Goal: Task Accomplishment & Management: Use online tool/utility

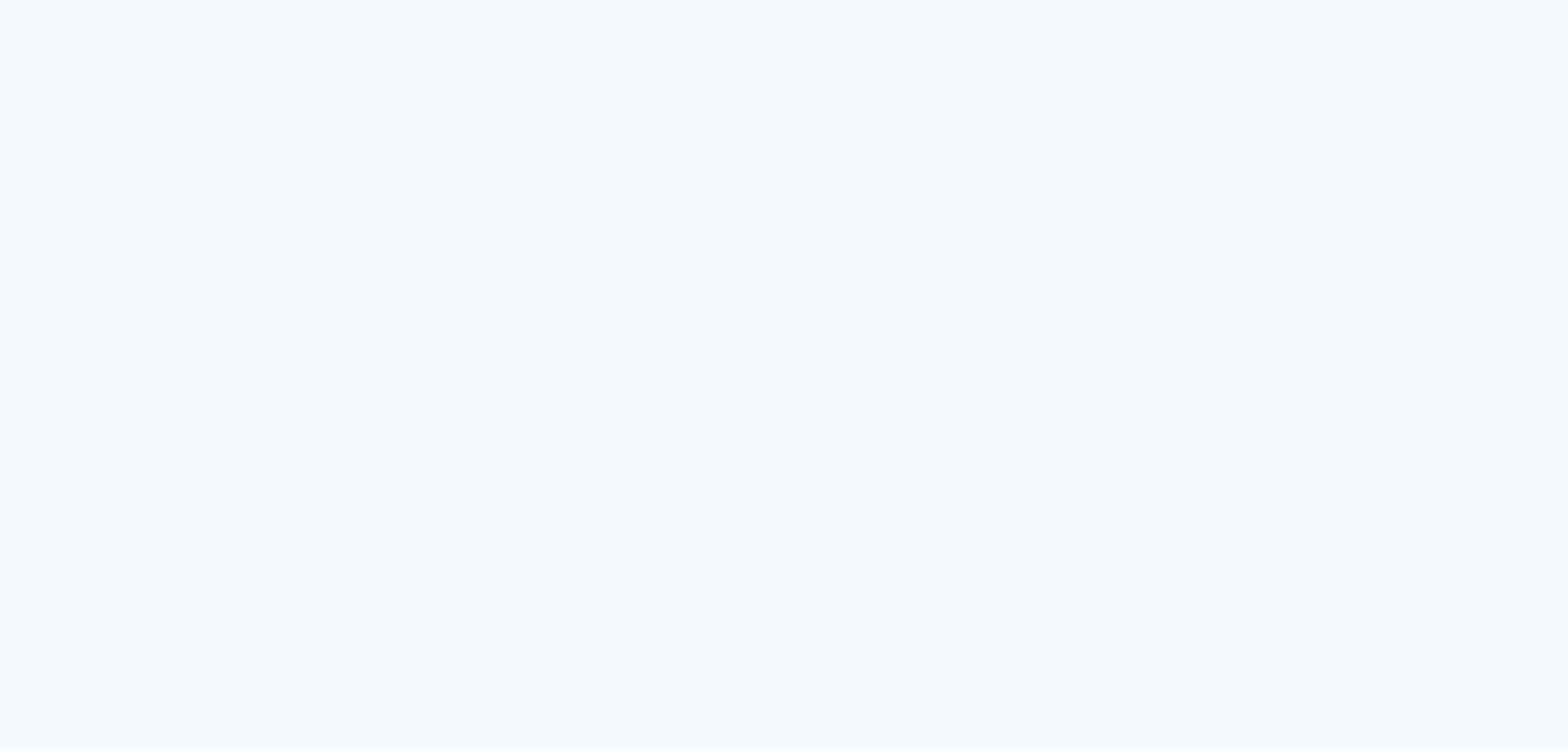
type input "Todas as fotos"
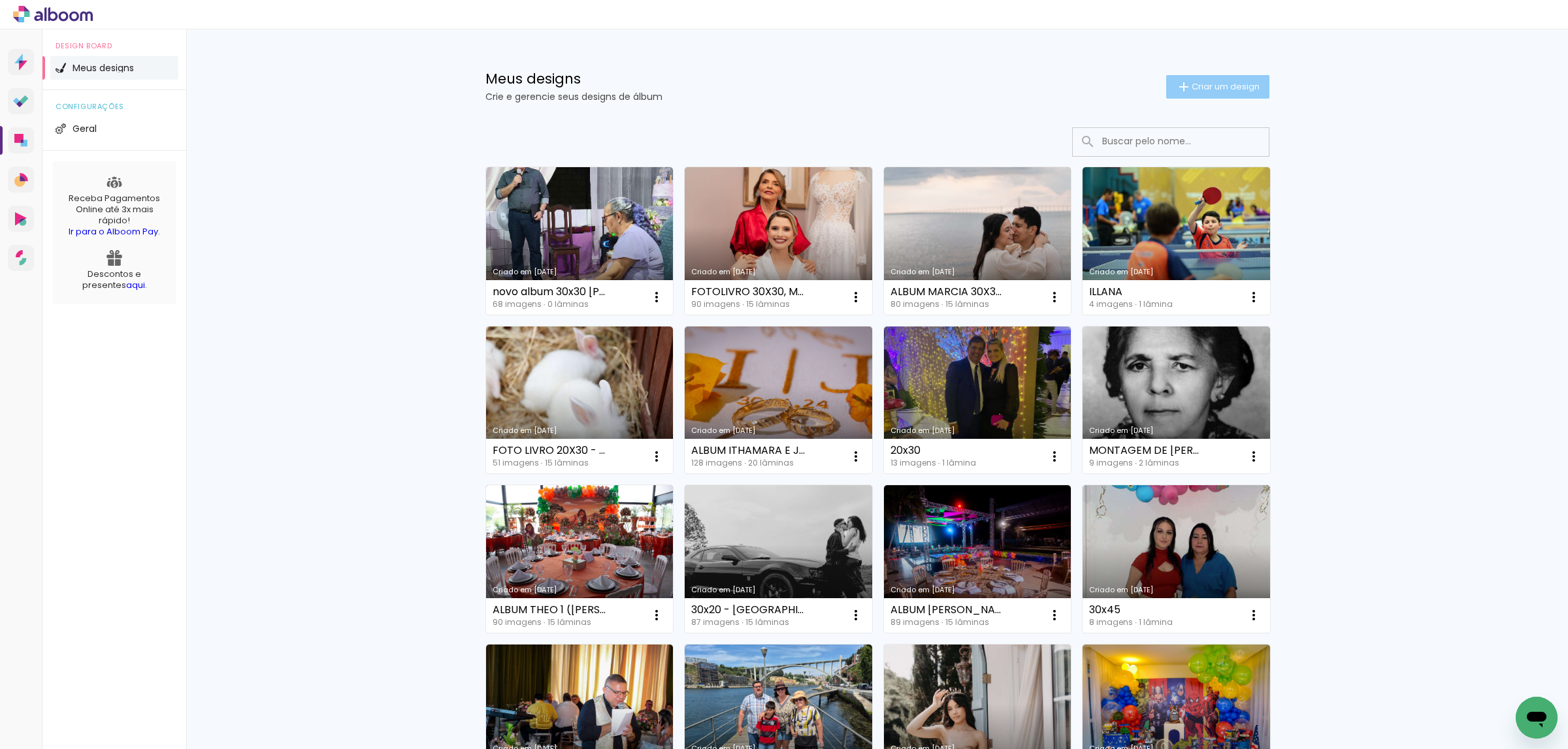
click at [1177, 87] on iron-icon at bounding box center [1184, 87] width 15 height 15
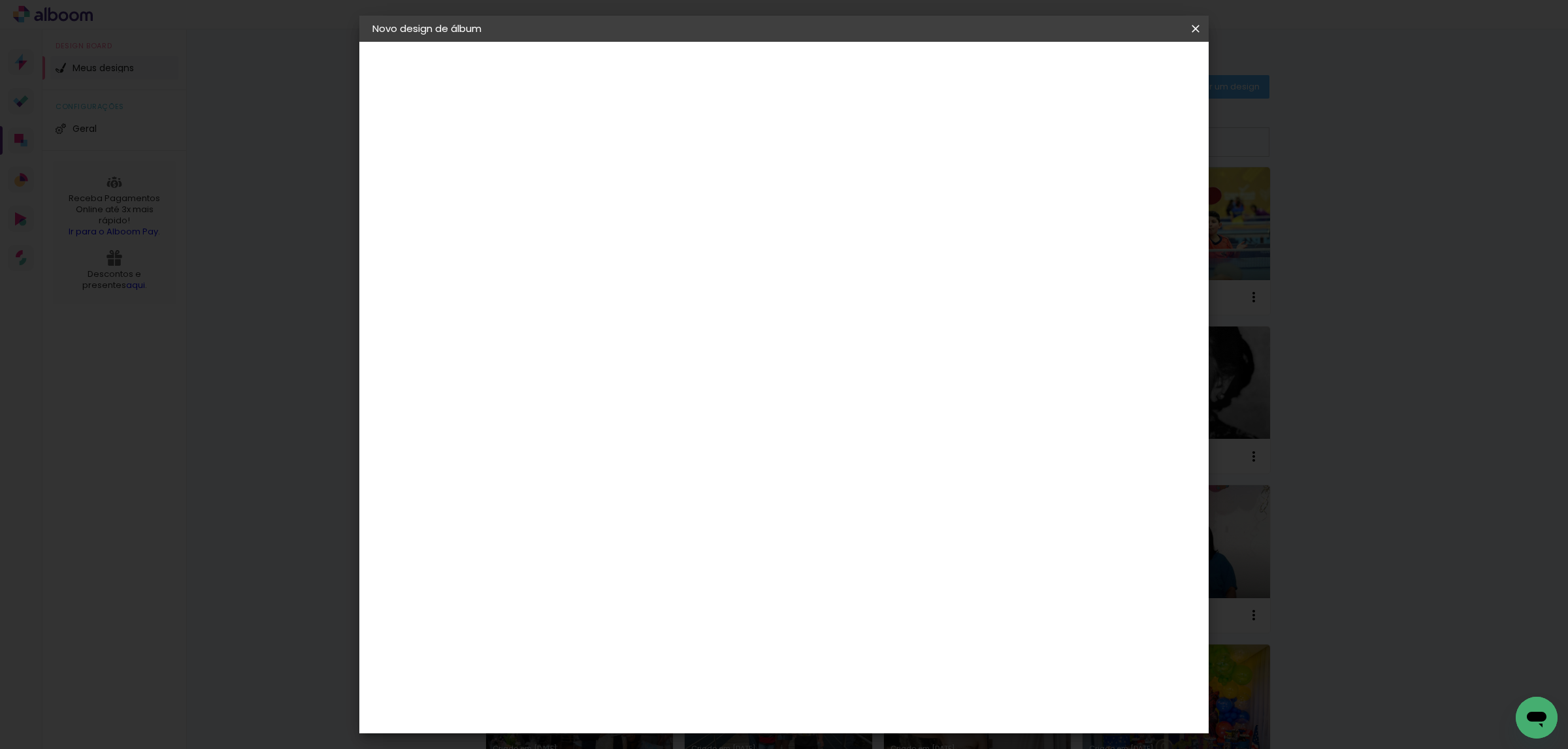
click at [586, 172] on input at bounding box center [586, 175] width 0 height 20
type input "r"
type input "[PERSON_NAME] DO ELETRECISTA"
type paper-input "[PERSON_NAME] DO ELETRECISTA"
click at [0, 0] on slot "Avançar" at bounding box center [0, 0] width 0 height 0
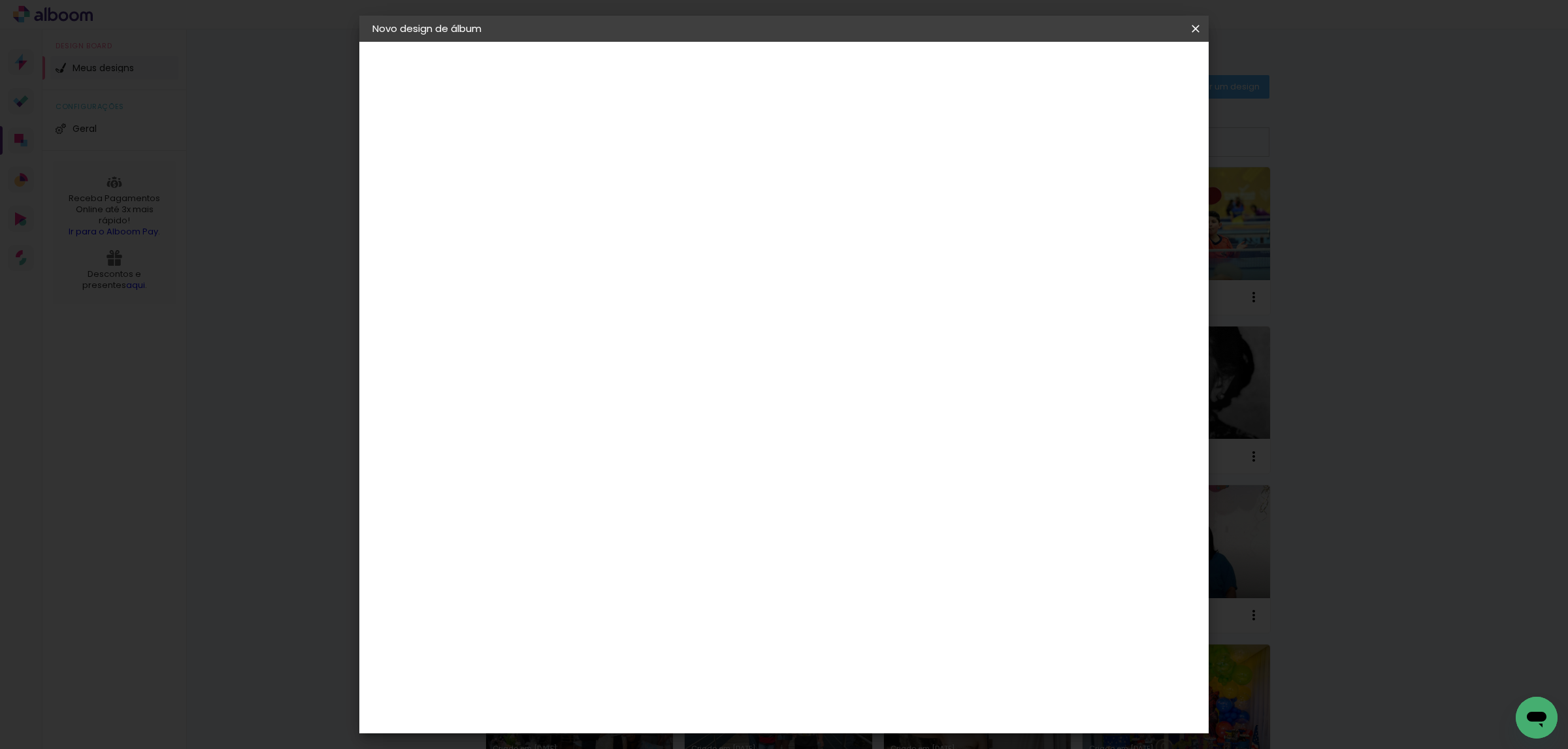
click at [831, 201] on paper-item "Tamanho Livre" at bounding box center [769, 199] width 125 height 29
click at [0, 0] on slot "Avançar" at bounding box center [0, 0] width 0 height 0
drag, startPoint x: 848, startPoint y: 541, endPoint x: 910, endPoint y: 537, distance: 62.1
click at [902, 541] on div "cm" at bounding box center [862, 543] width 508 height 46
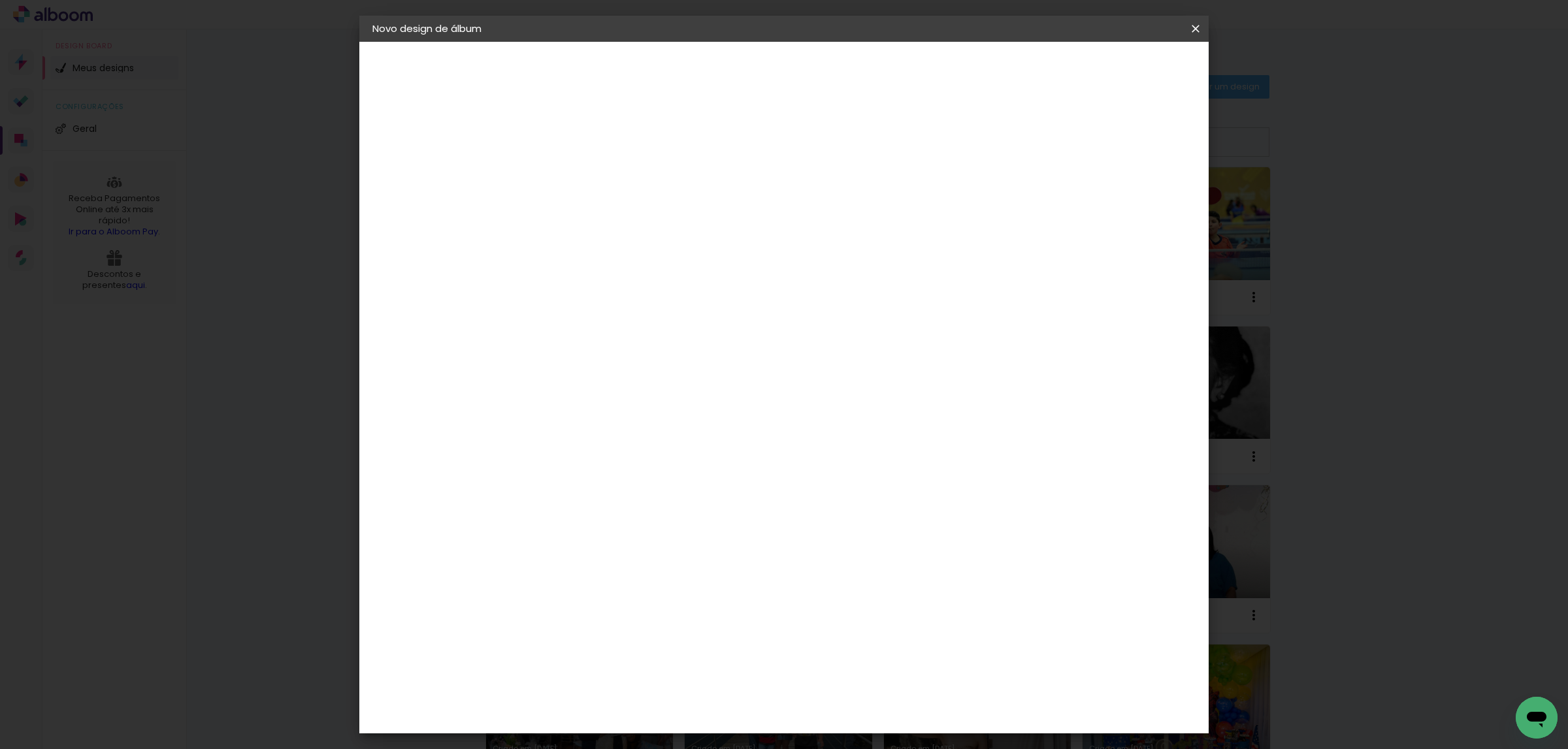
type input "50"
type paper-input "50"
drag, startPoint x: 559, startPoint y: 392, endPoint x: 533, endPoint y: 394, distance: 26.1
click at [538, 394] on input "30" at bounding box center [544, 395] width 34 height 19
type input "40"
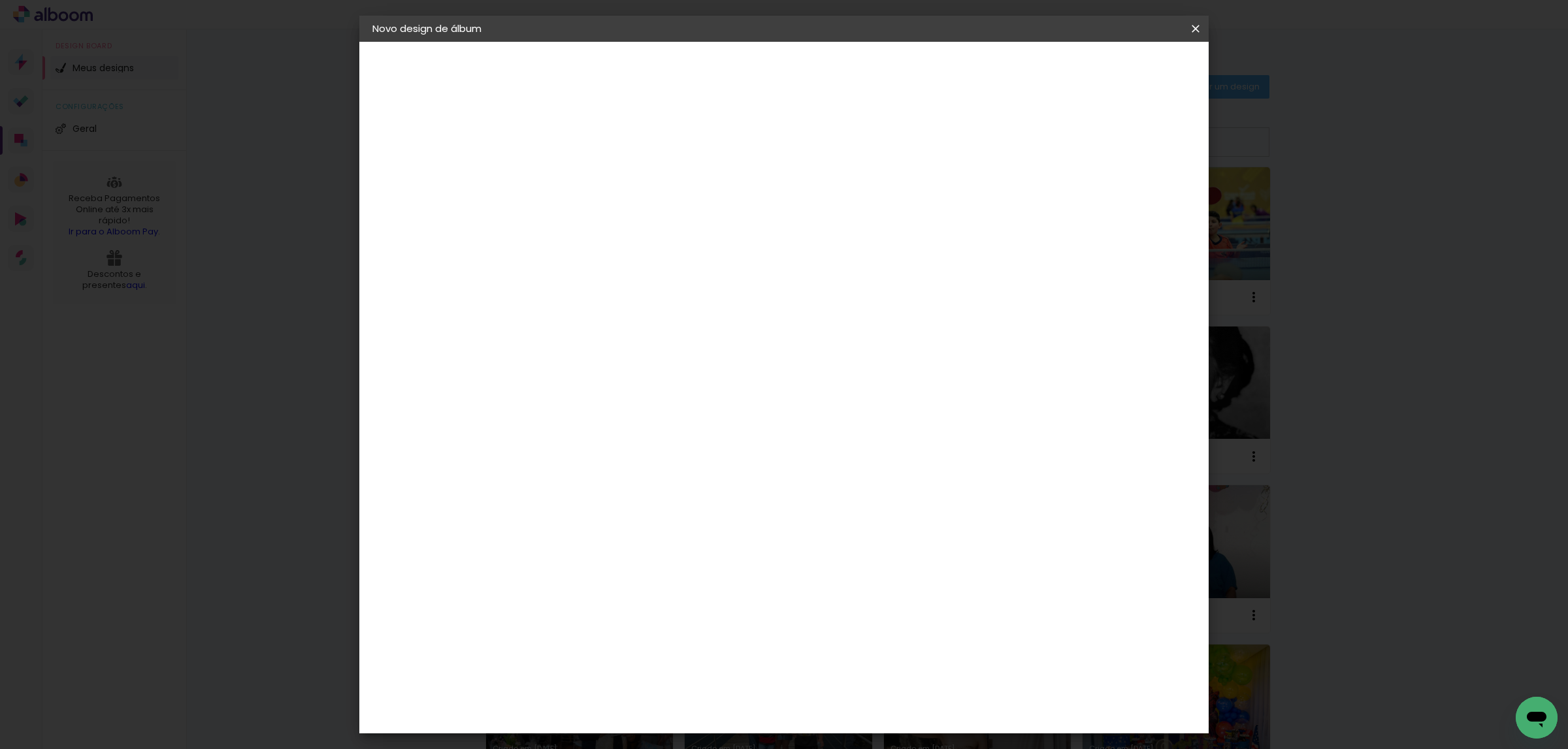
type paper-input "40"
drag, startPoint x: 557, startPoint y: 443, endPoint x: 531, endPoint y: 447, distance: 26.3
click at [531, 447] on div "40" at bounding box center [553, 446] width 50 height 19
click at [551, 449] on input "40" at bounding box center [544, 446] width 34 height 19
click at [555, 449] on input "40" at bounding box center [544, 446] width 34 height 19
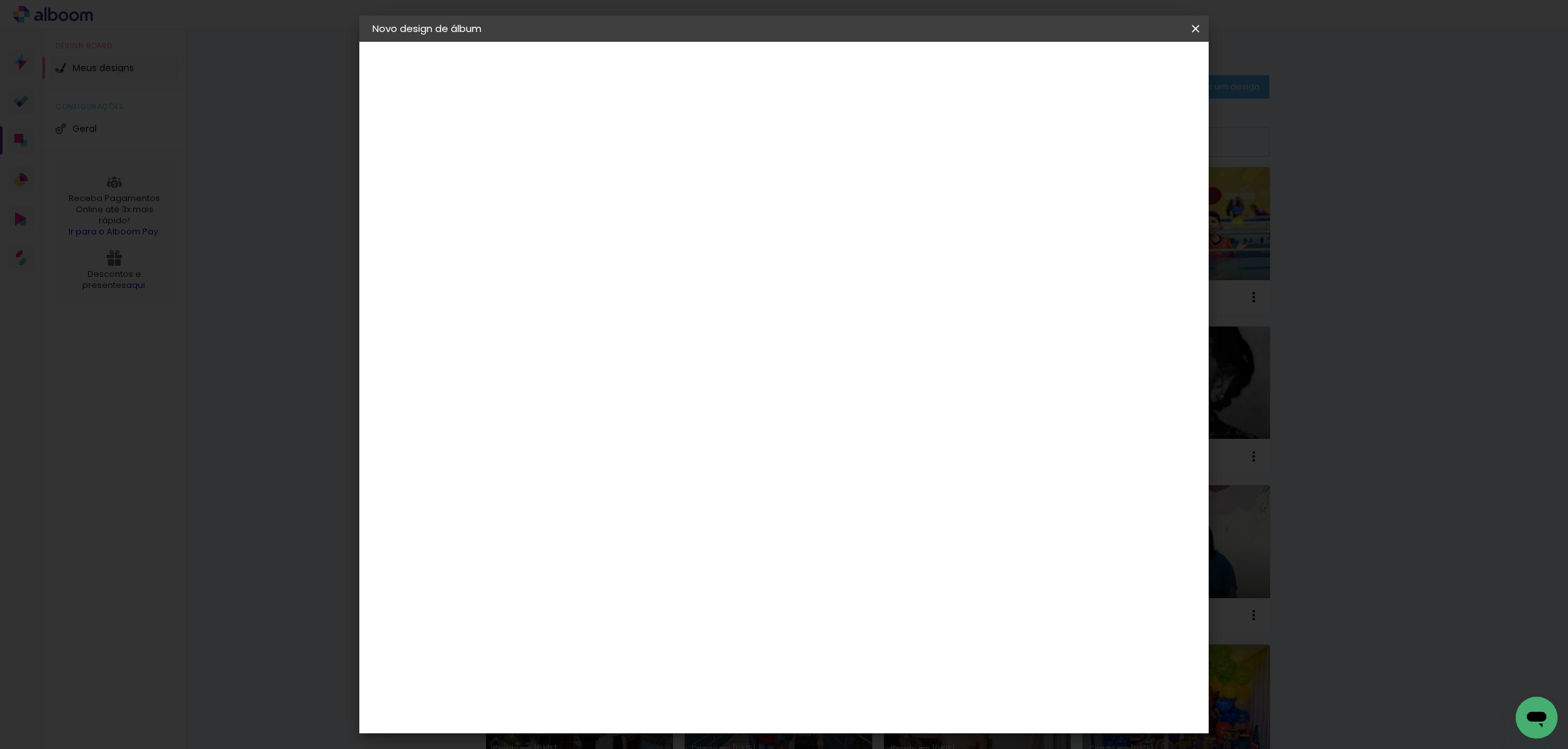
drag, startPoint x: 560, startPoint y: 445, endPoint x: 544, endPoint y: 445, distance: 16.0
click at [544, 445] on input "40" at bounding box center [544, 446] width 34 height 19
type input "50"
type paper-input "50"
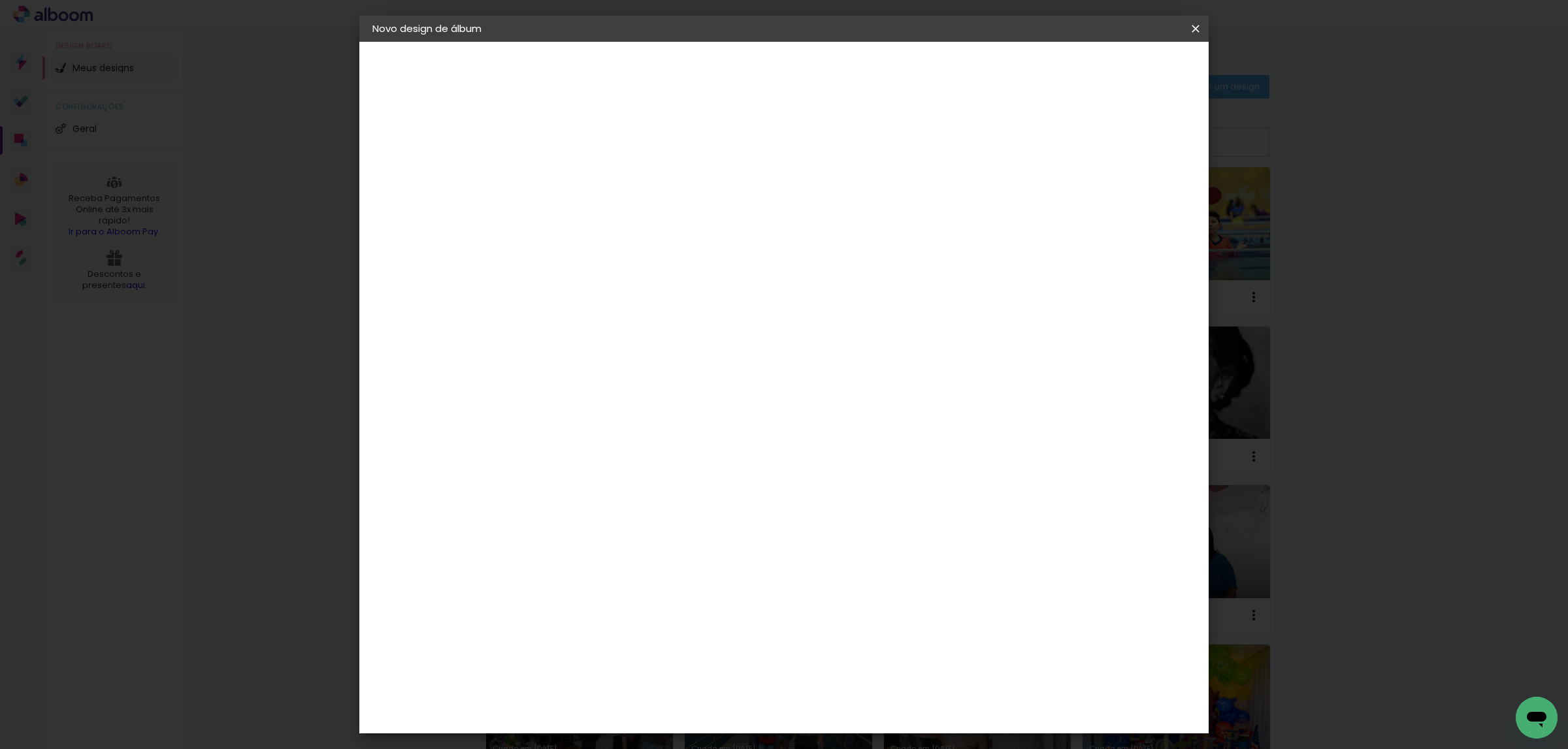
drag, startPoint x: 869, startPoint y: 708, endPoint x: 851, endPoint y: 706, distance: 18.1
click at [847, 708] on input "50" at bounding box center [853, 711] width 34 height 19
type input "40"
type paper-input "40"
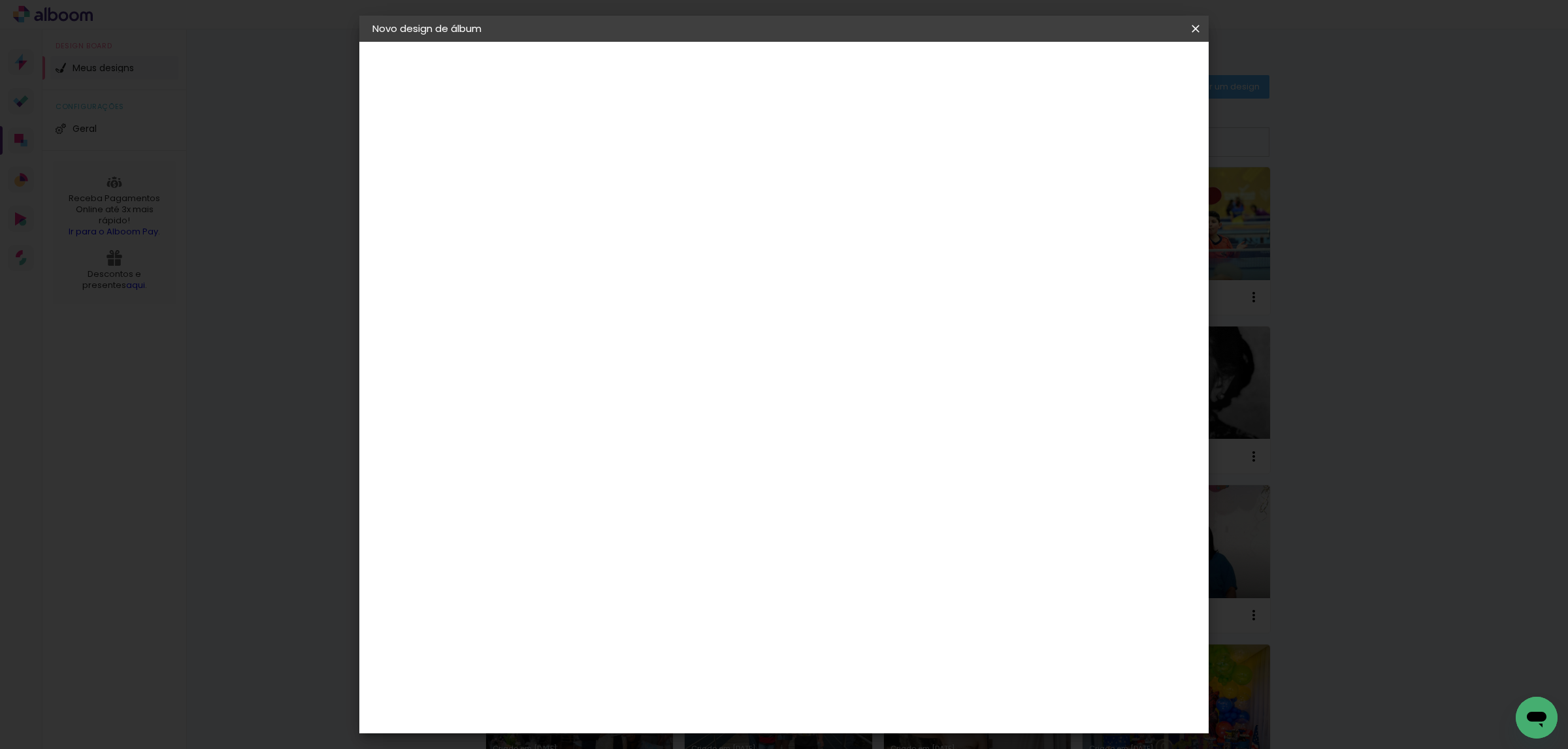
drag, startPoint x: 602, startPoint y: 511, endPoint x: 575, endPoint y: 508, distance: 27.2
click at [575, 508] on div "50" at bounding box center [593, 511] width 50 height 19
drag, startPoint x: 582, startPoint y: 511, endPoint x: 602, endPoint y: 517, distance: 20.9
click at [602, 517] on div "50" at bounding box center [593, 511] width 50 height 19
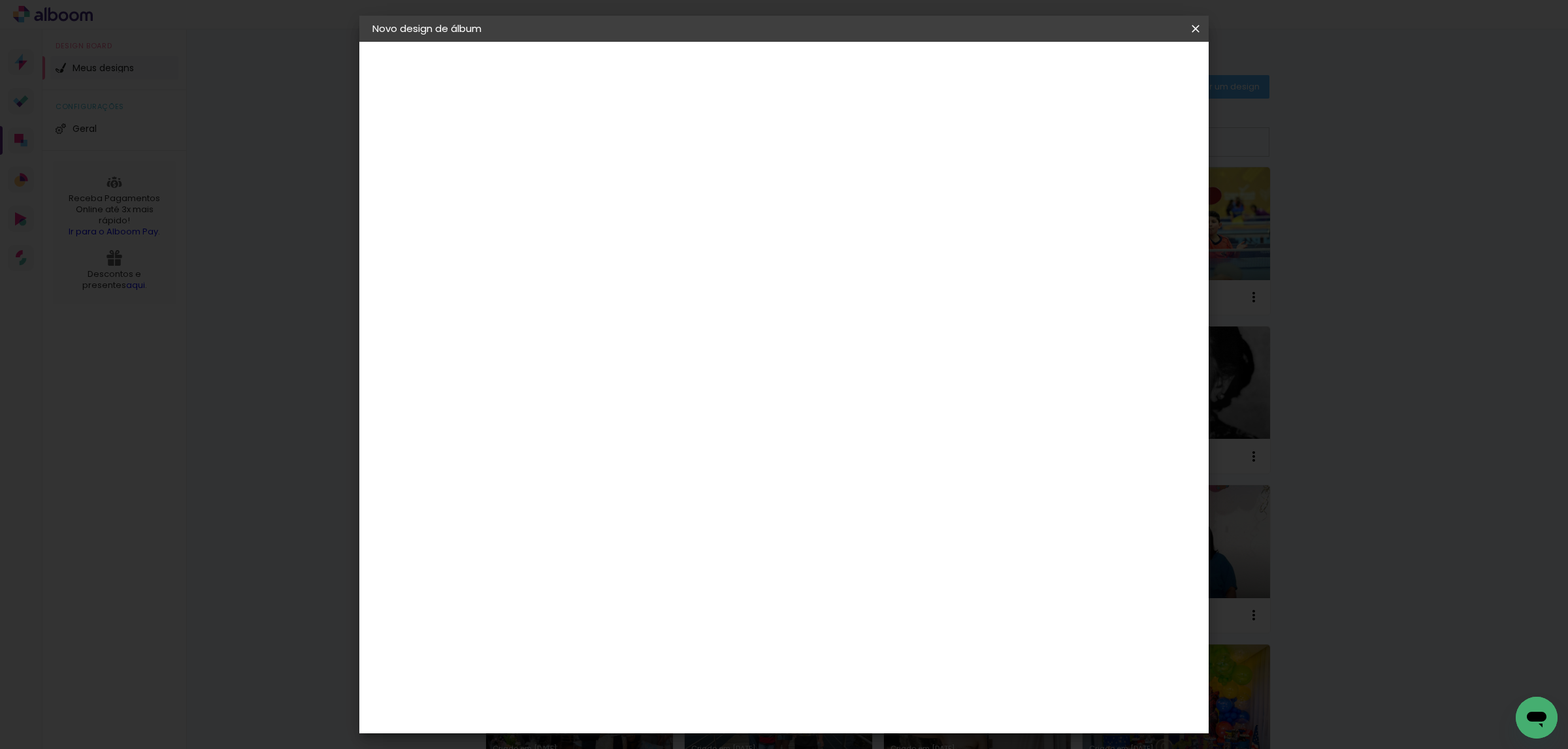
type input "40"
type paper-input "40"
drag, startPoint x: 863, startPoint y: 708, endPoint x: 840, endPoint y: 712, distance: 23.3
click at [840, 712] on input "40" at bounding box center [853, 710] width 34 height 19
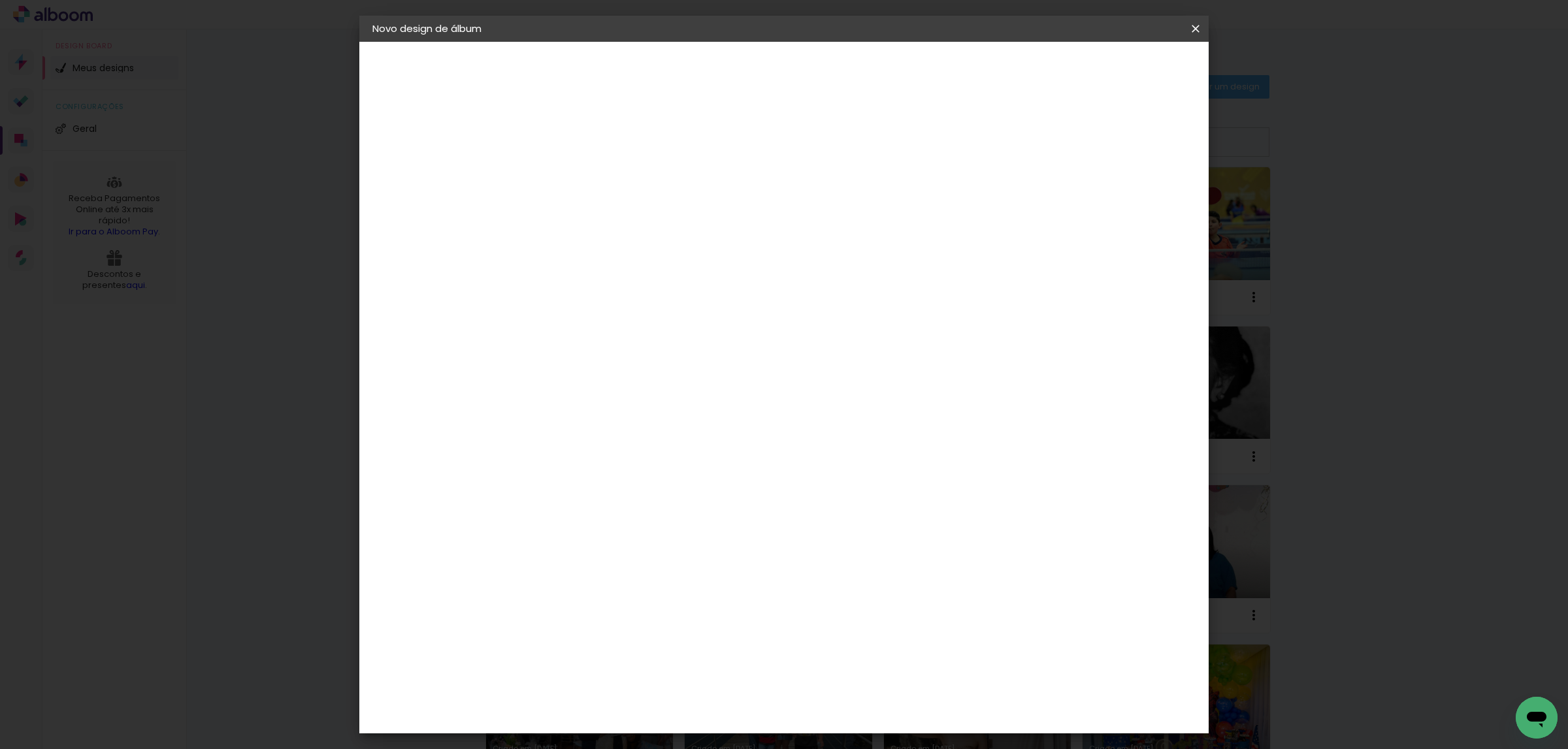
type input "50"
type paper-input "50"
click at [1109, 70] on span "Iniciar design" at bounding box center [1079, 69] width 60 height 10
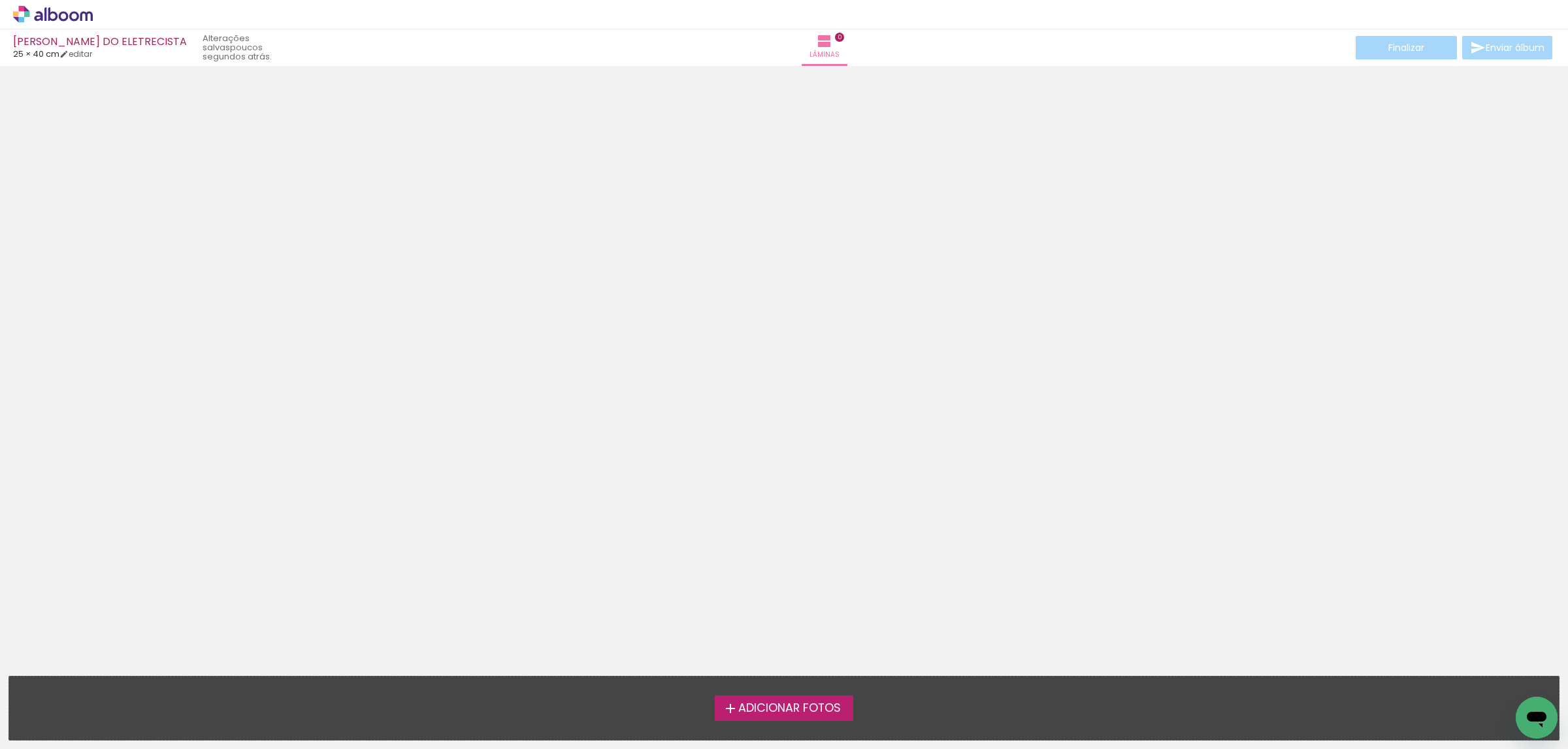
click at [794, 706] on span "Adicionar Fotos" at bounding box center [790, 709] width 103 height 12
click at [0, 0] on input "file" at bounding box center [0, 0] width 0 height 0
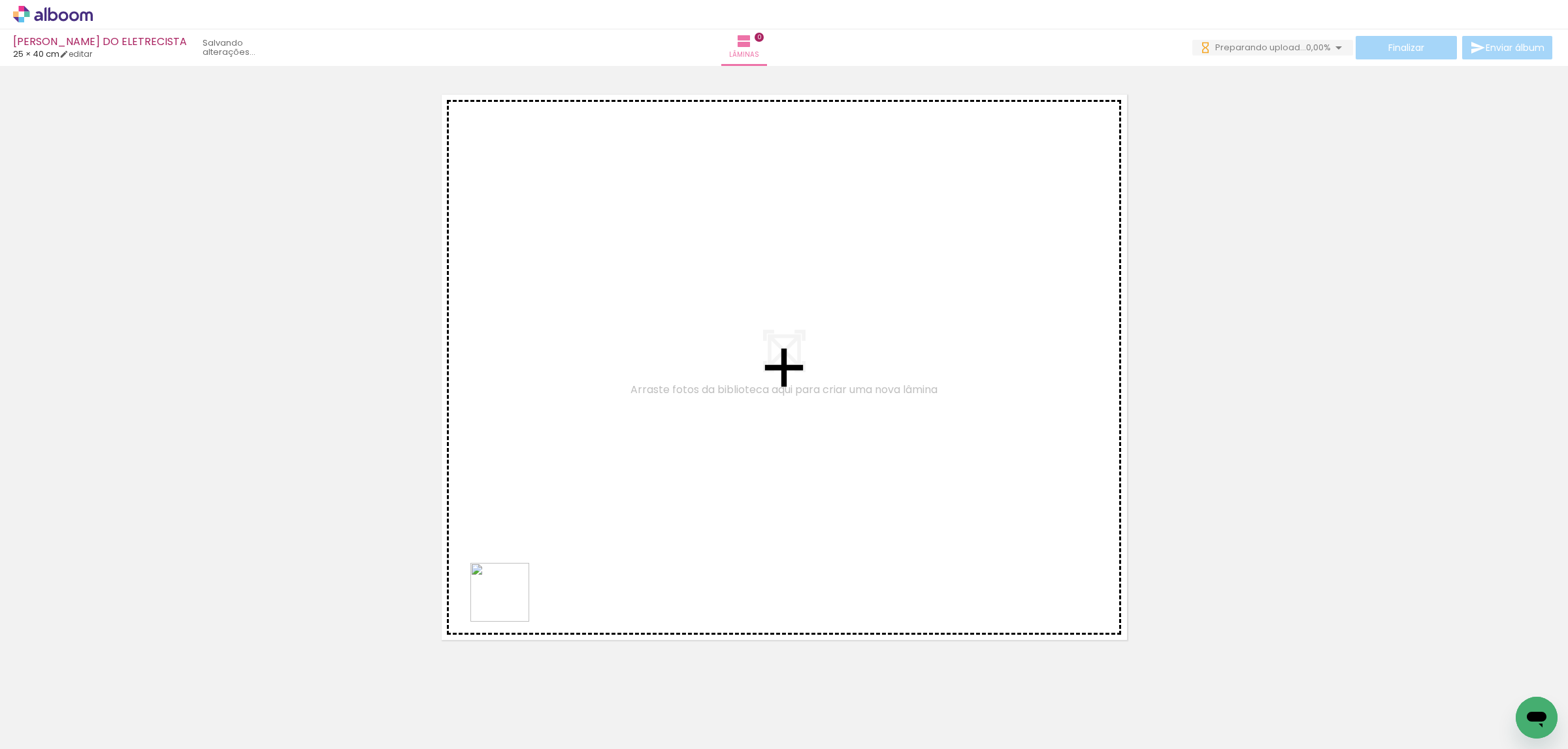
drag, startPoint x: 433, startPoint y: 710, endPoint x: 535, endPoint y: 537, distance: 200.8
click at [544, 526] on quentale-workspace at bounding box center [784, 374] width 1568 height 749
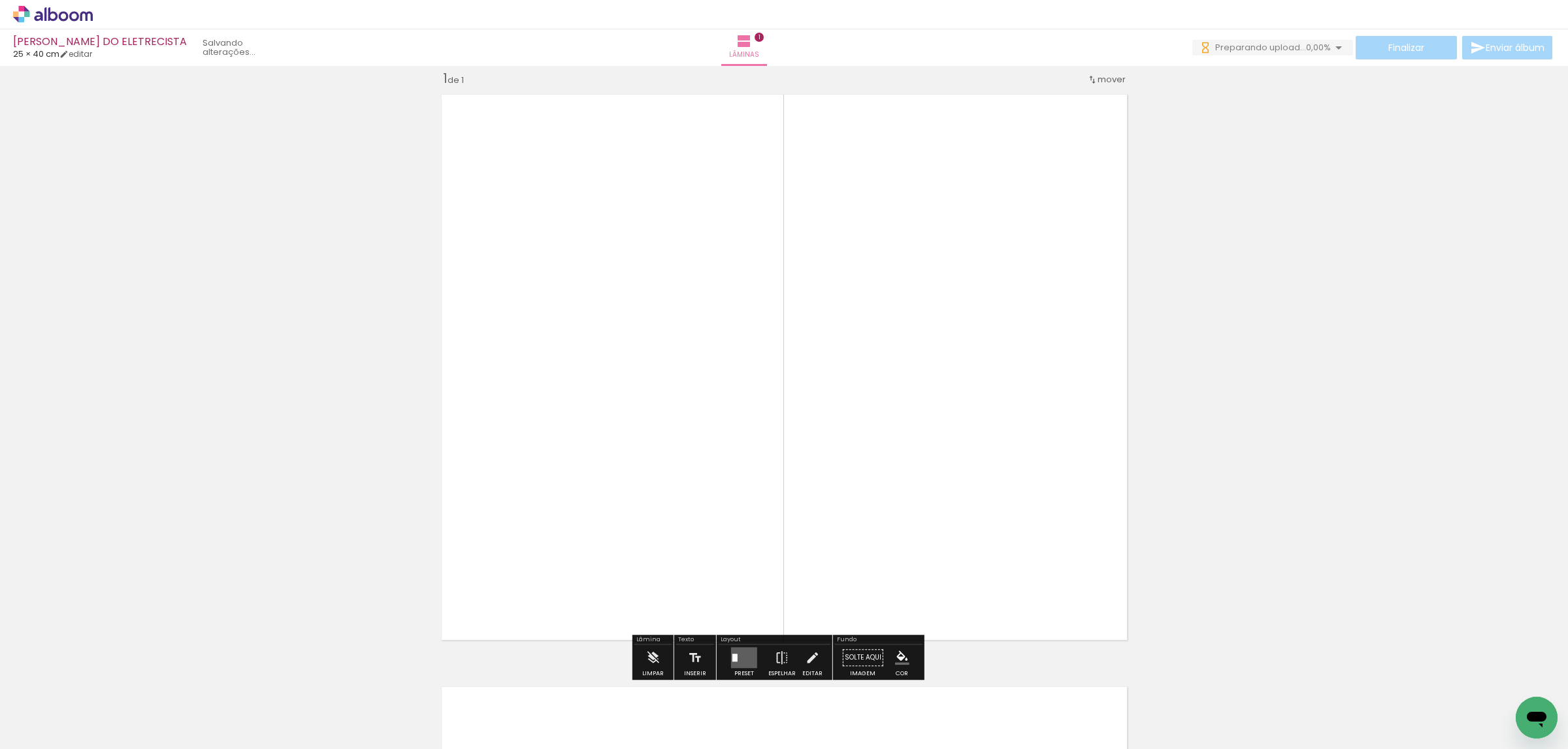
scroll to position [16, 0]
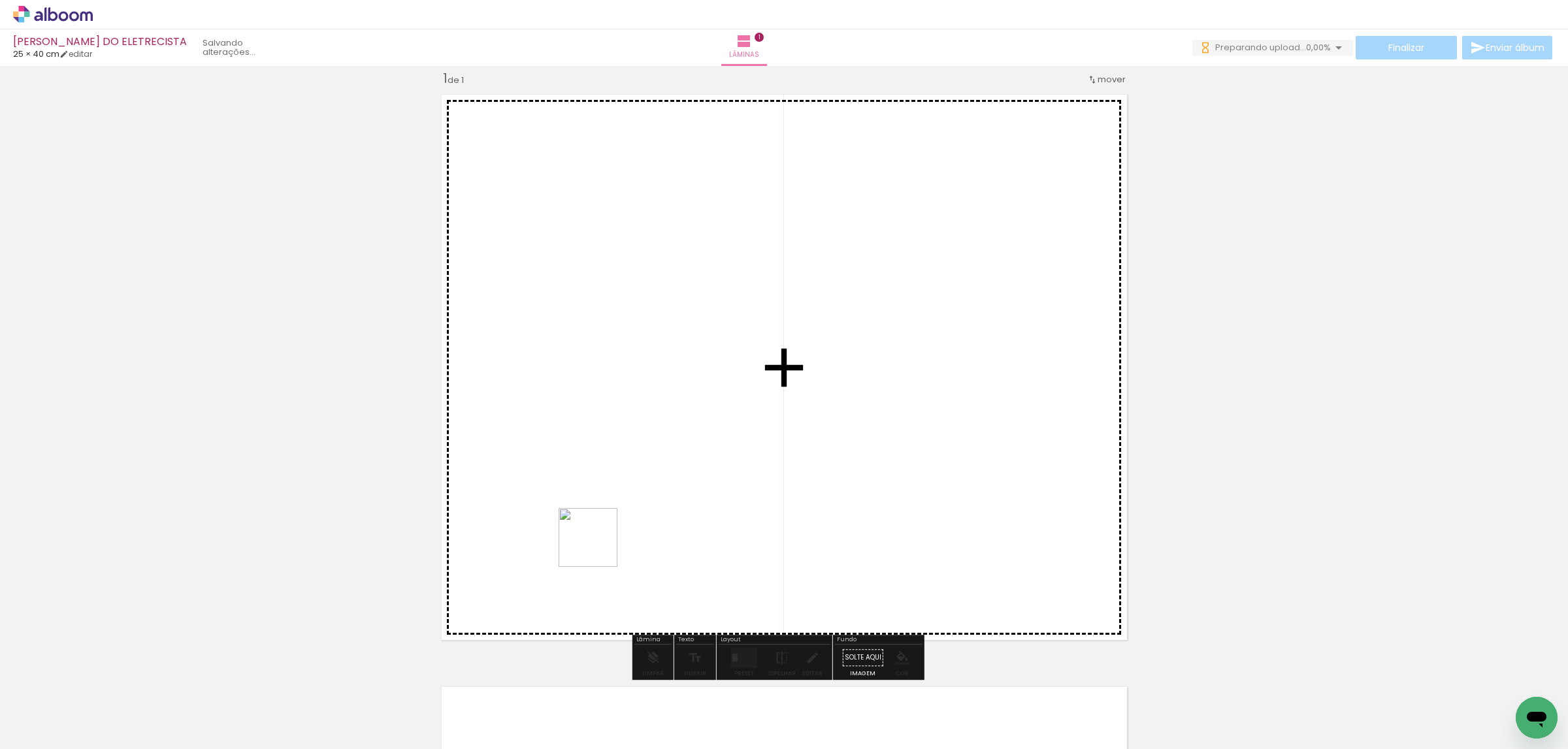
drag, startPoint x: 368, startPoint y: 704, endPoint x: 579, endPoint y: 560, distance: 255.5
click at [644, 516] on quentale-workspace at bounding box center [784, 374] width 1568 height 749
drag, startPoint x: 303, startPoint y: 698, endPoint x: 677, endPoint y: 537, distance: 407.2
click at [797, 464] on quentale-workspace at bounding box center [784, 374] width 1568 height 749
drag, startPoint x: 209, startPoint y: 710, endPoint x: 581, endPoint y: 561, distance: 400.7
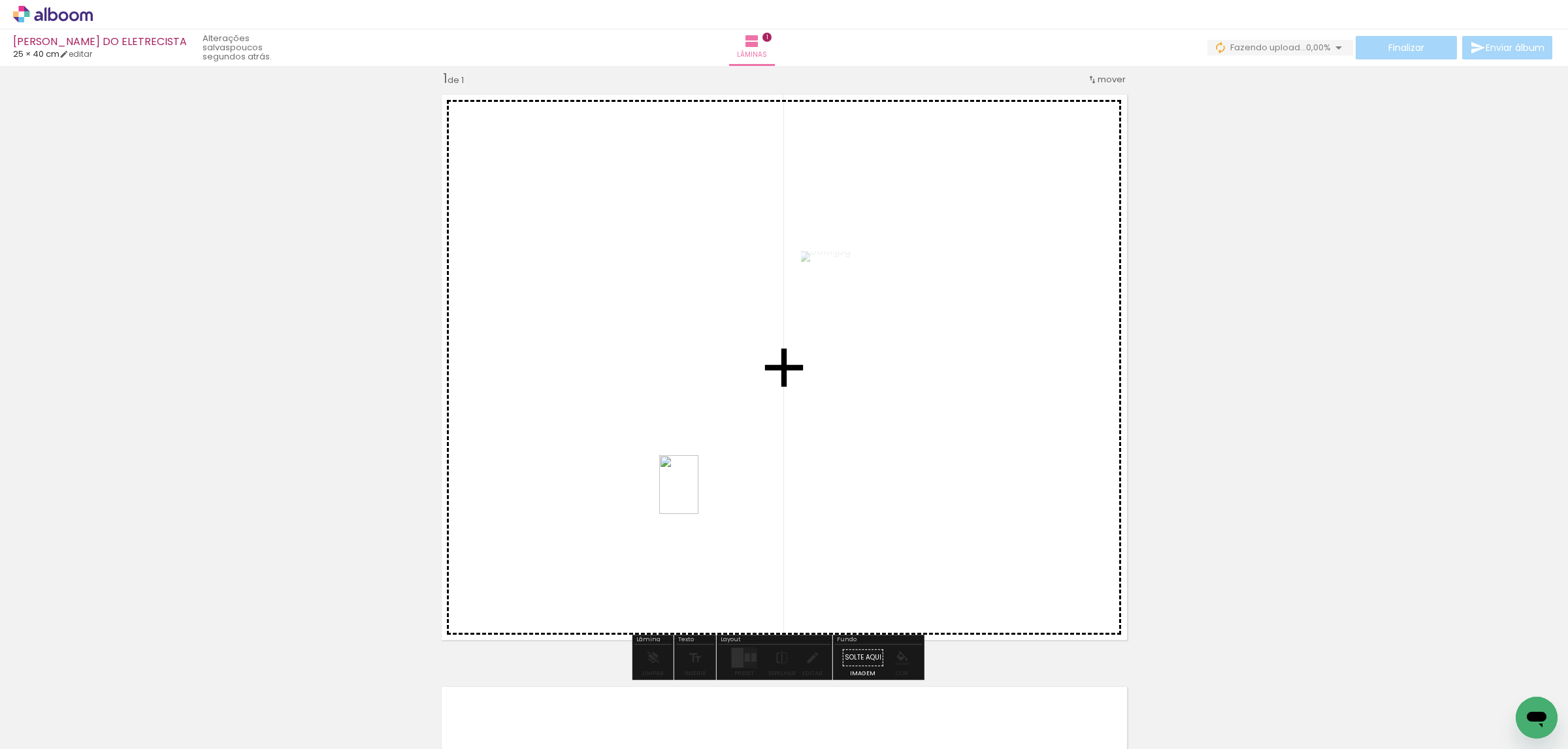
click at [706, 490] on quentale-workspace at bounding box center [784, 374] width 1568 height 749
drag, startPoint x: 138, startPoint y: 712, endPoint x: 704, endPoint y: 475, distance: 613.6
click at [704, 475] on quentale-workspace at bounding box center [784, 374] width 1568 height 749
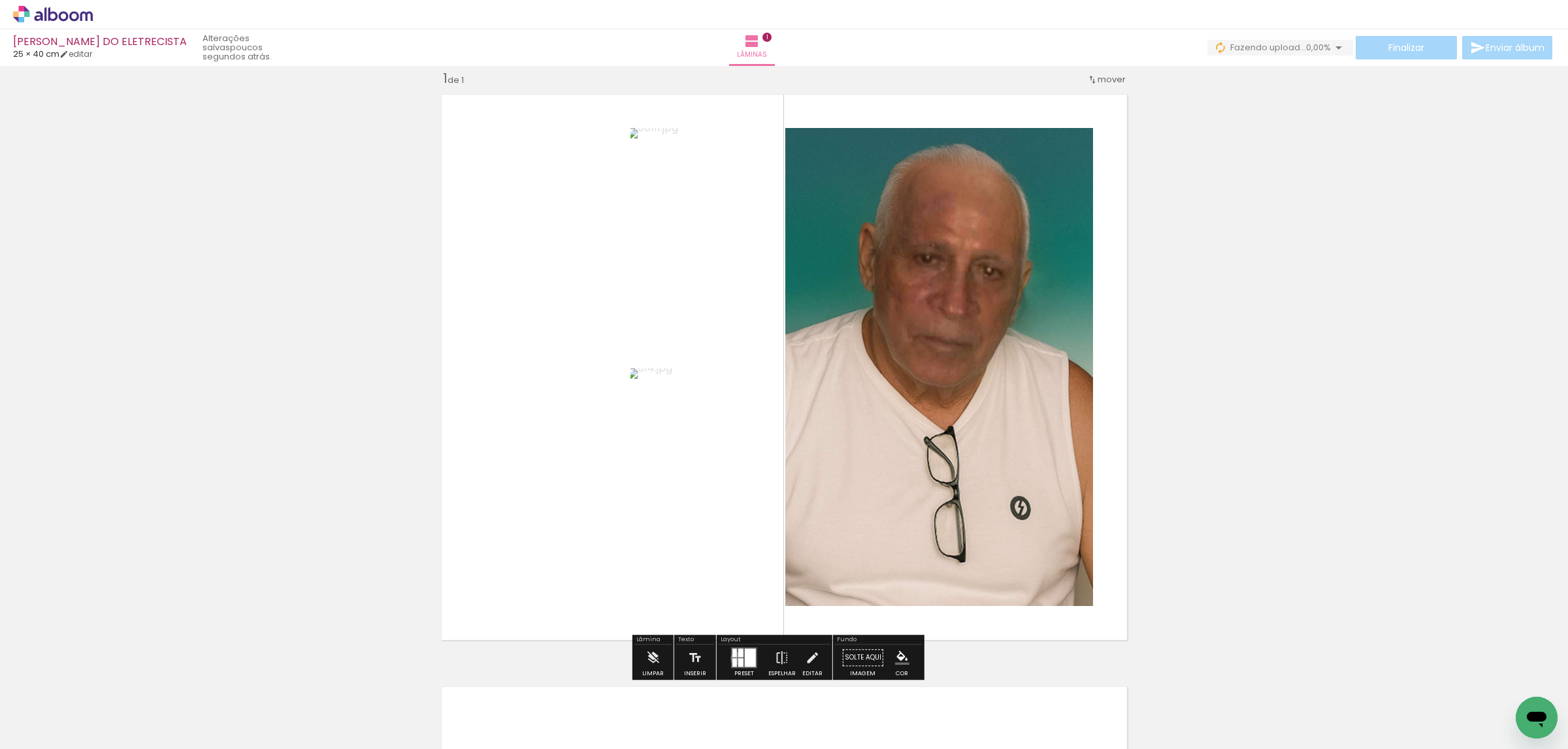
click at [739, 659] on div at bounding box center [741, 662] width 5 height 9
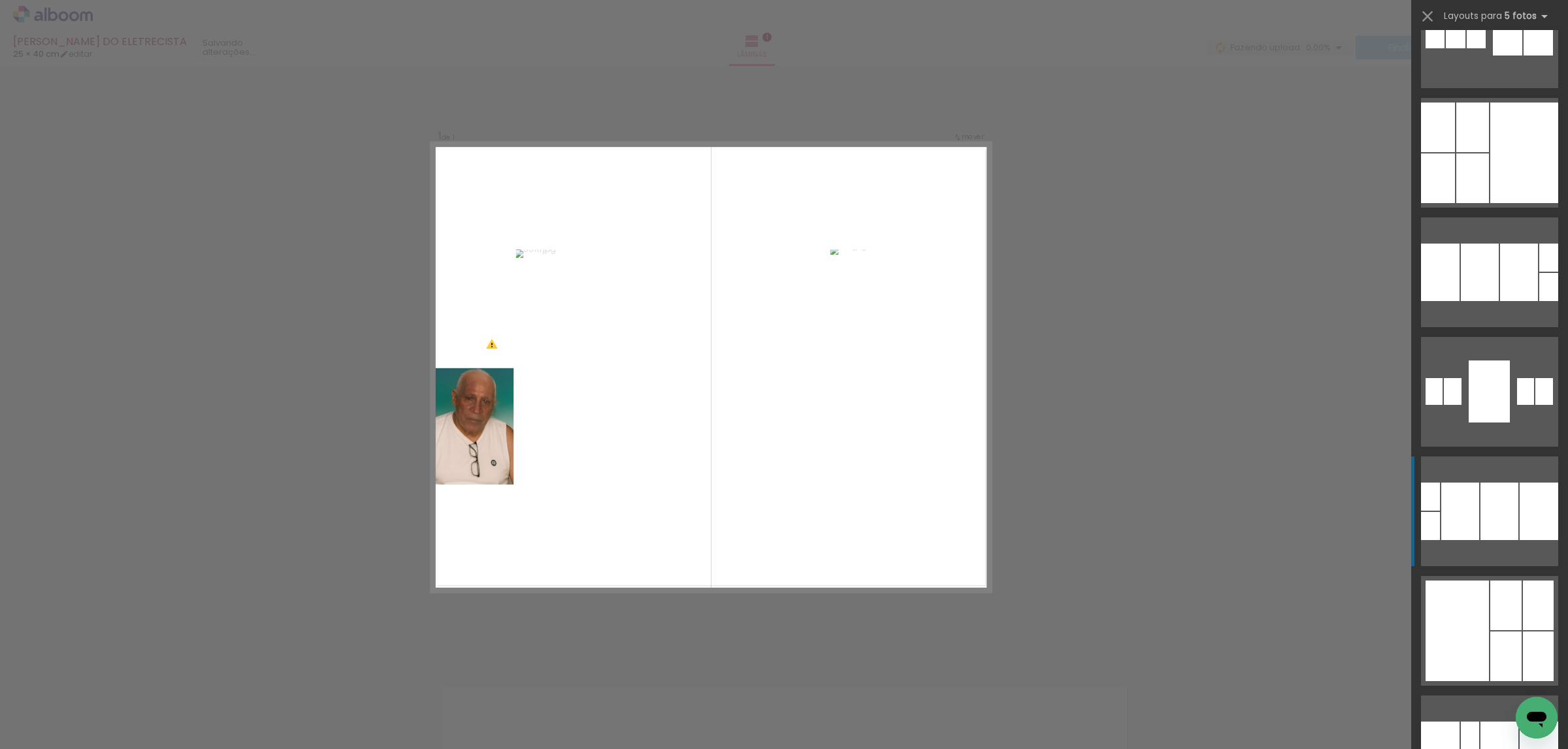
scroll to position [392, 0]
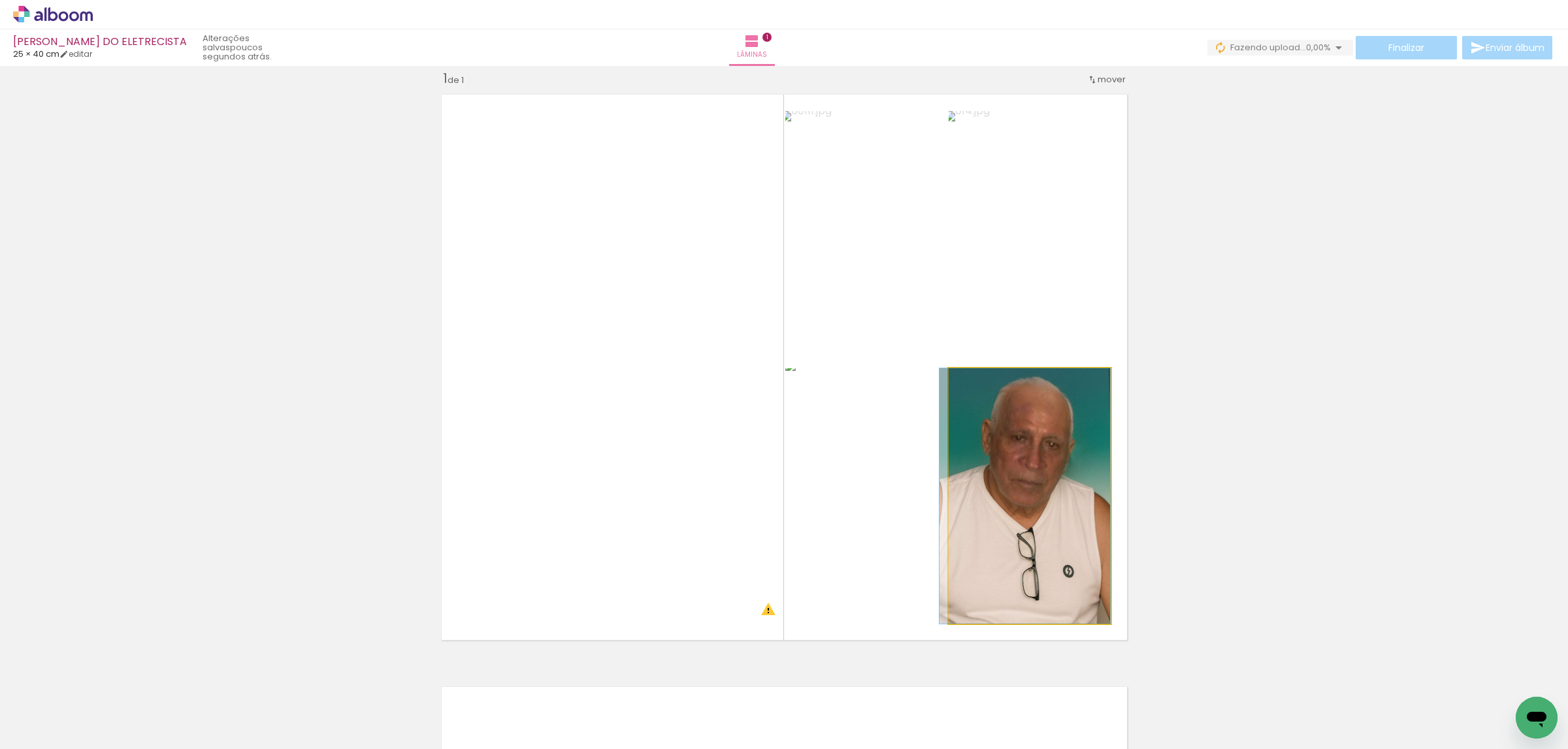
drag, startPoint x: 1047, startPoint y: 466, endPoint x: 810, endPoint y: 406, distance: 244.5
click at [0, 0] on slot at bounding box center [0, 0] width 0 height 0
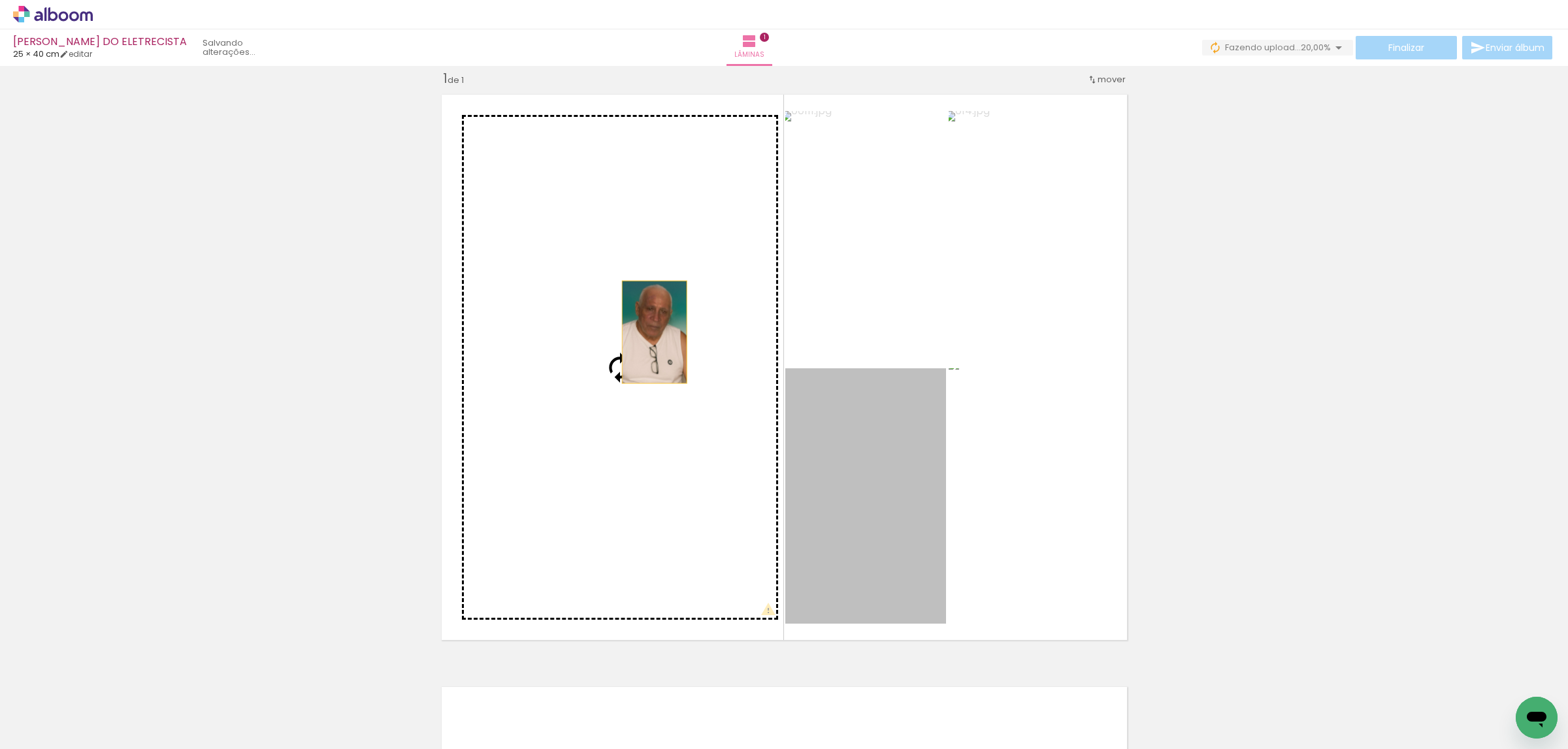
drag, startPoint x: 884, startPoint y: 481, endPoint x: 553, endPoint y: 264, distance: 395.8
click at [0, 0] on slot at bounding box center [0, 0] width 0 height 0
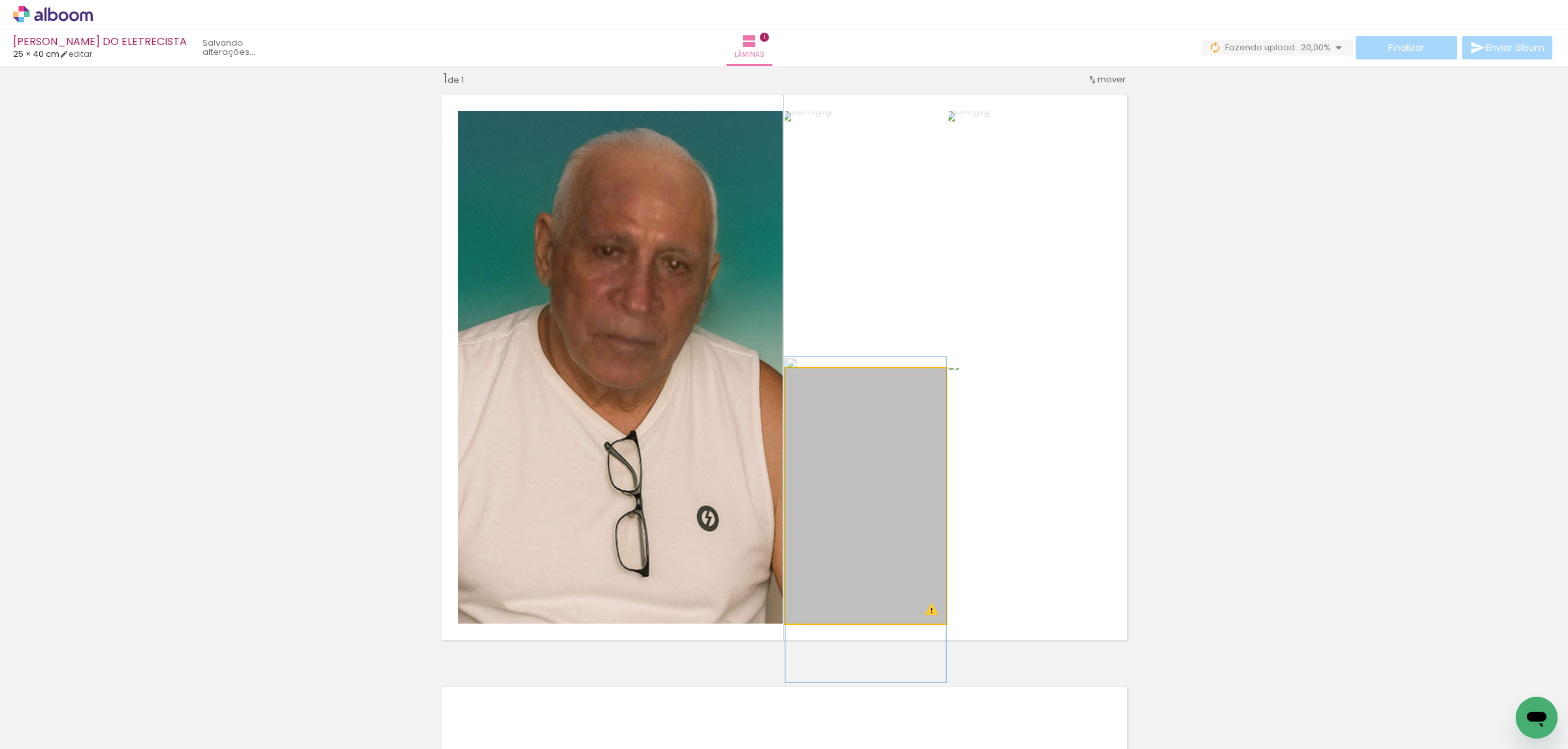
drag, startPoint x: 840, startPoint y: 419, endPoint x: 837, endPoint y: 443, distance: 24.2
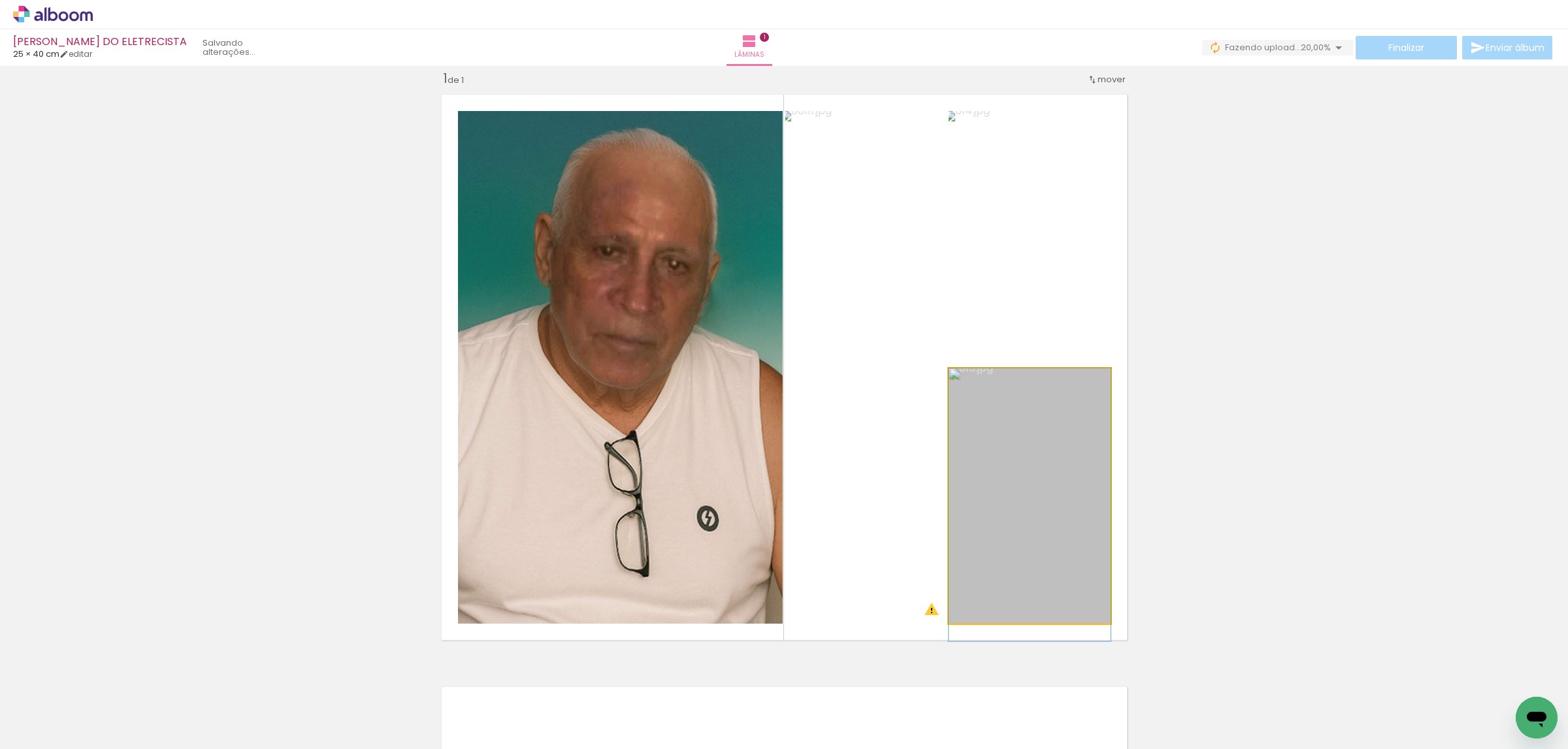
drag, startPoint x: 977, startPoint y: 445, endPoint x: 976, endPoint y: 463, distance: 18.0
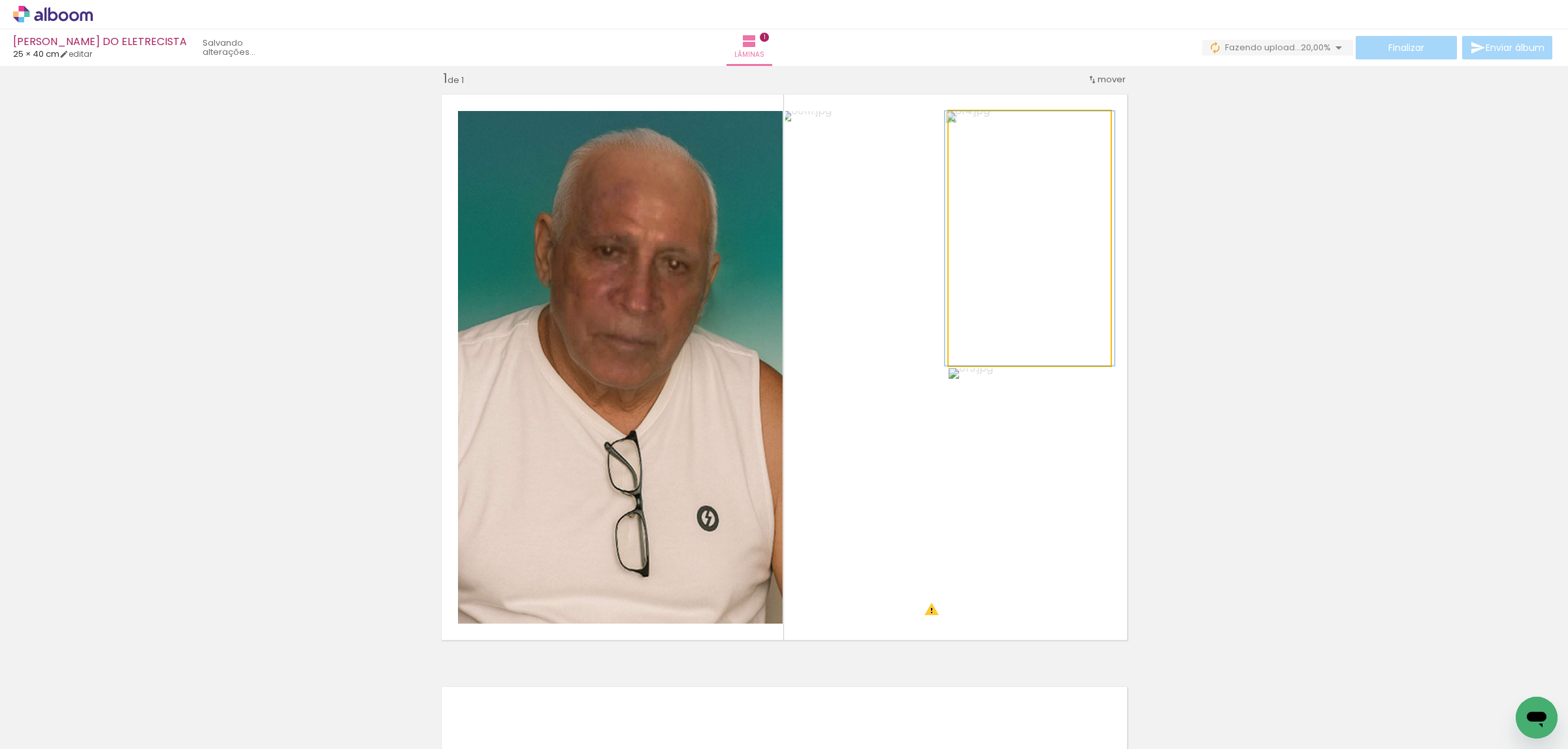
click at [1000, 310] on quentale-photo at bounding box center [1029, 237] width 162 height 255
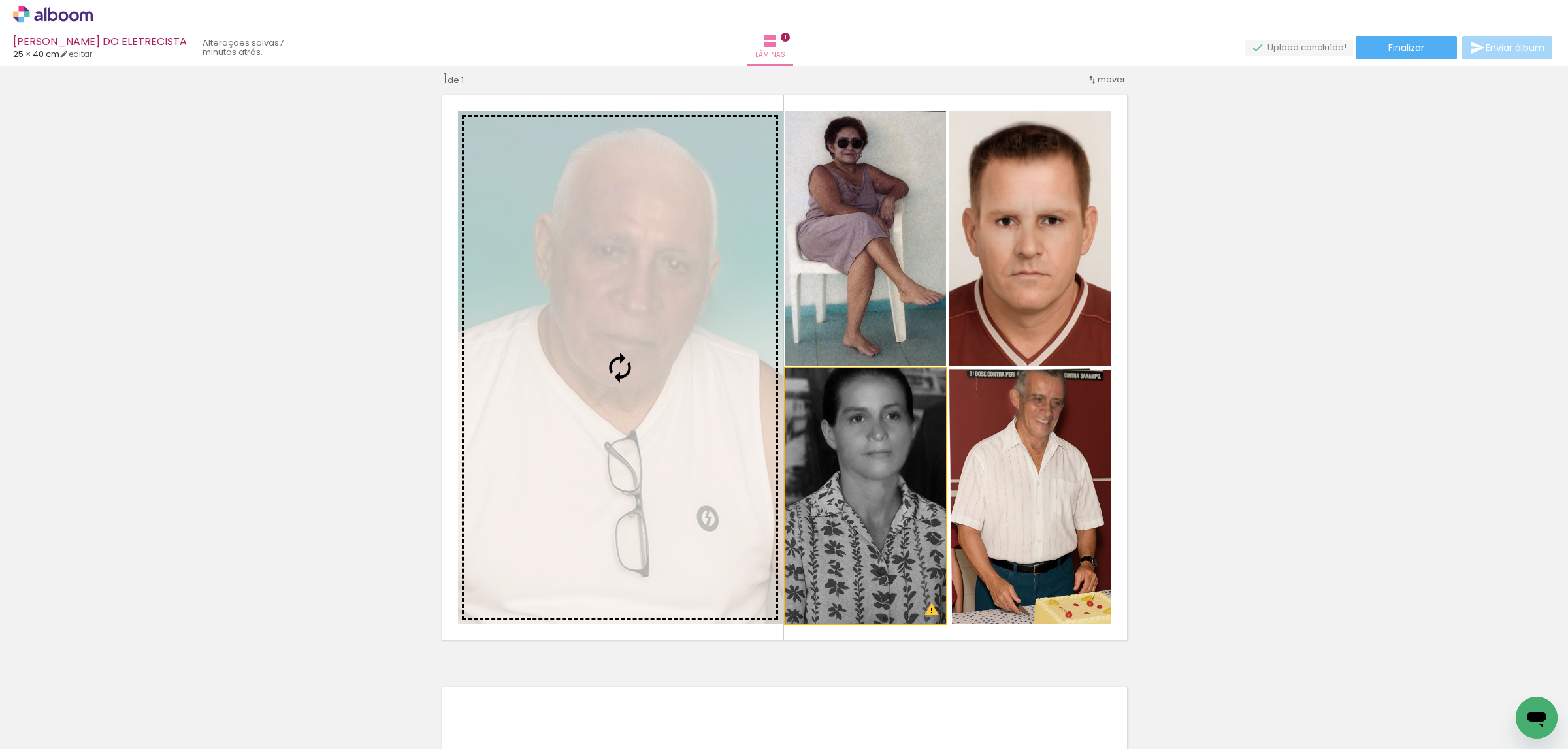
drag, startPoint x: 891, startPoint y: 467, endPoint x: 755, endPoint y: 439, distance: 138.9
click at [0, 0] on slot at bounding box center [0, 0] width 0 height 0
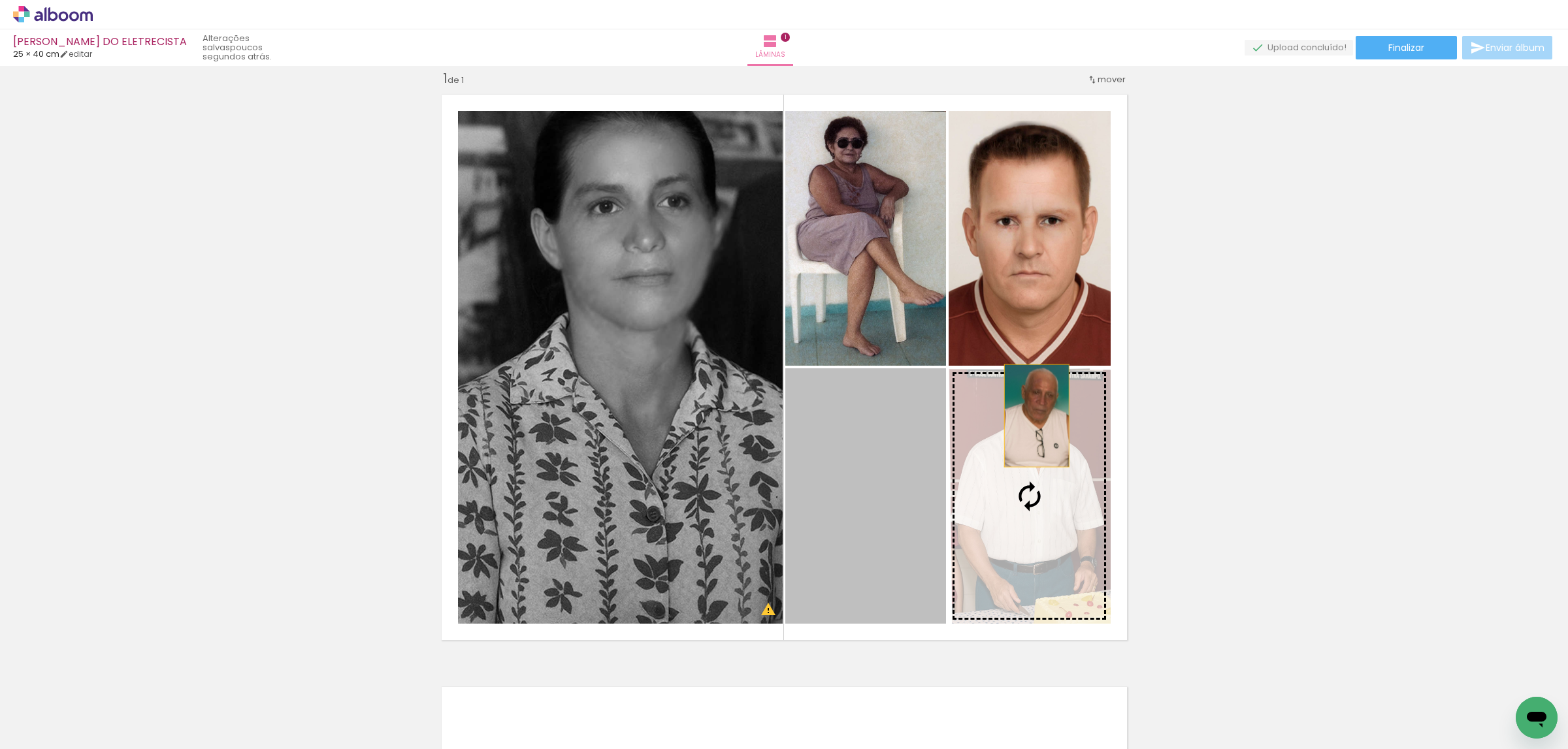
drag, startPoint x: 837, startPoint y: 463, endPoint x: 1027, endPoint y: 418, distance: 195.3
click at [0, 0] on slot at bounding box center [0, 0] width 0 height 0
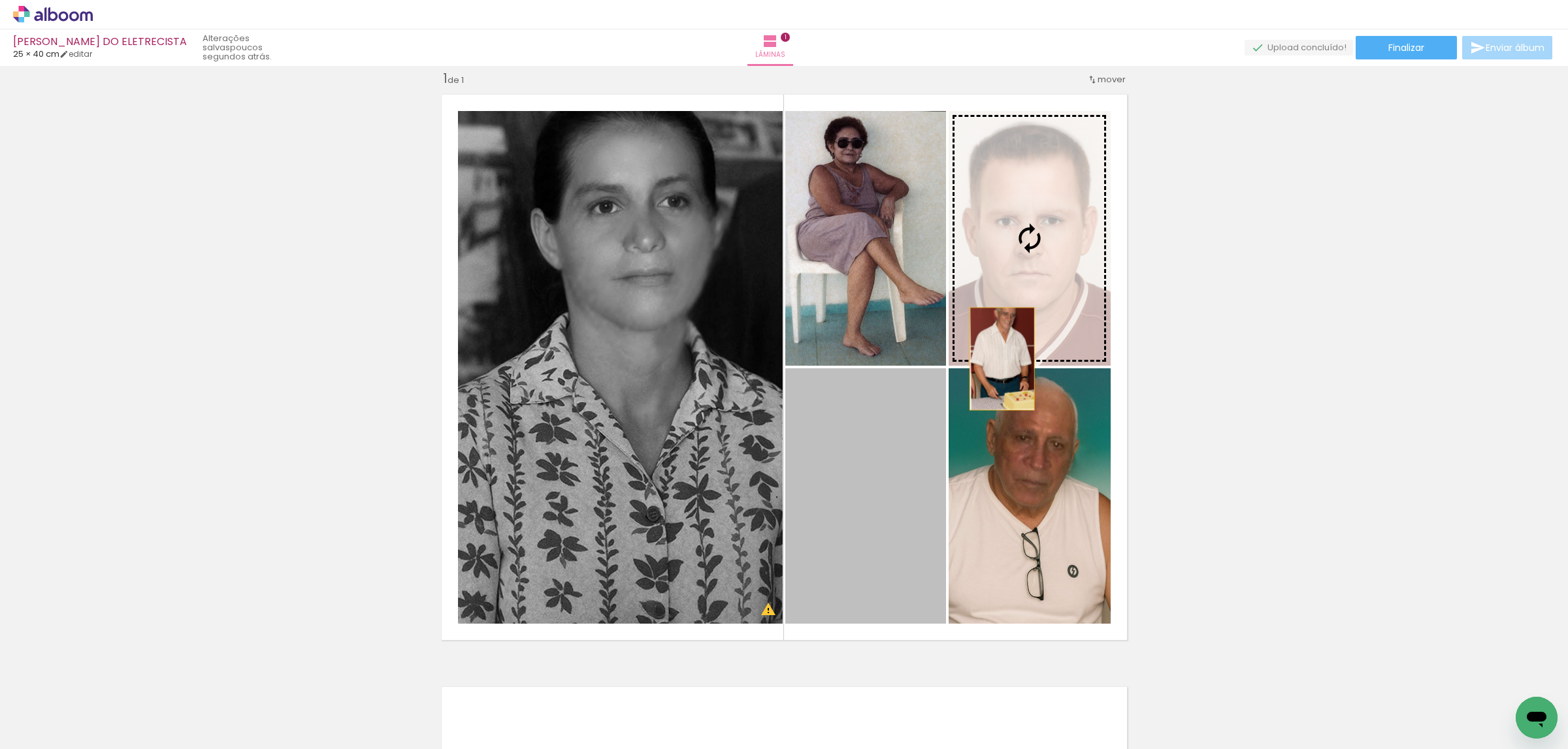
drag, startPoint x: 910, startPoint y: 468, endPoint x: 1012, endPoint y: 314, distance: 184.7
click at [0, 0] on slot at bounding box center [0, 0] width 0 height 0
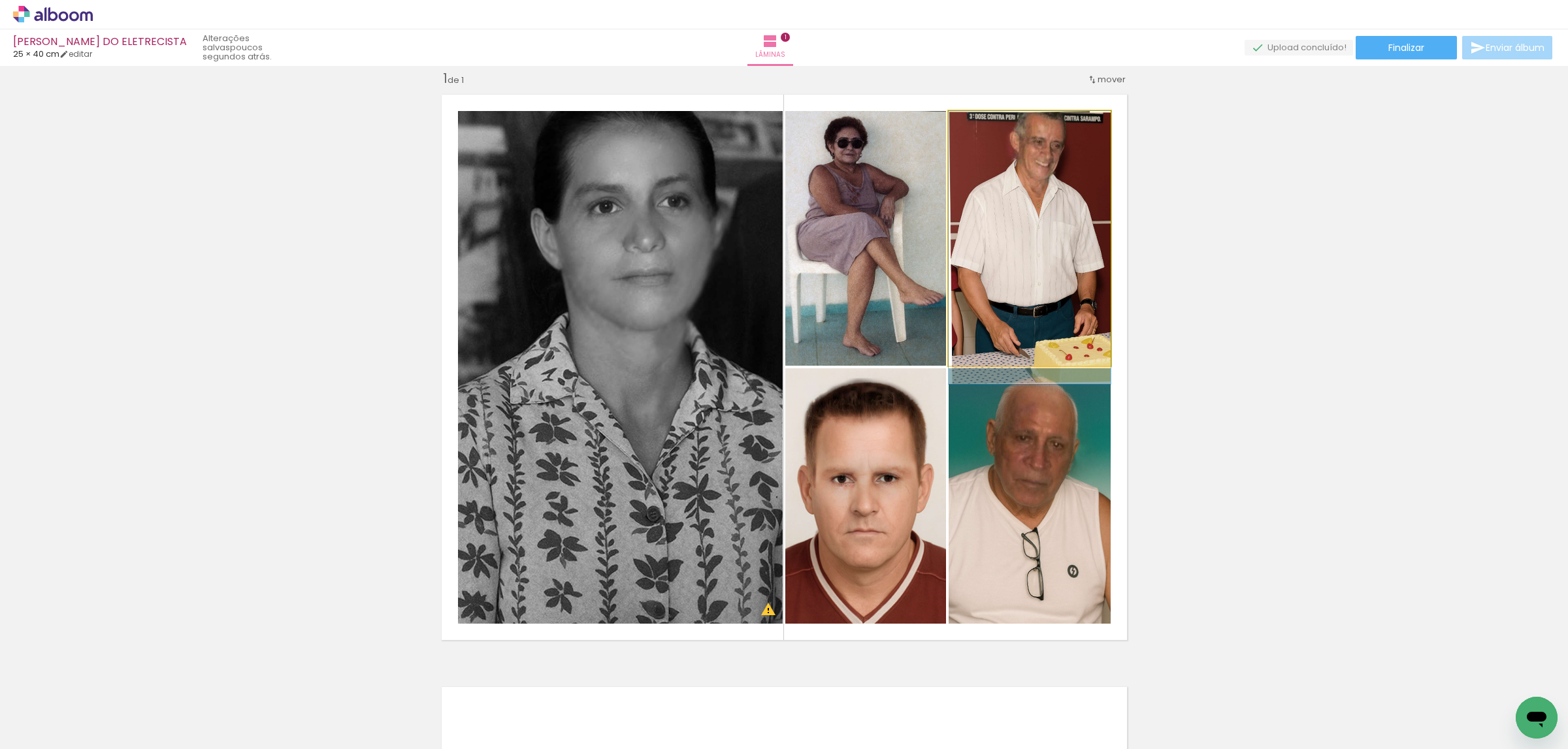
drag, startPoint x: 999, startPoint y: 263, endPoint x: 1001, endPoint y: 282, distance: 19.1
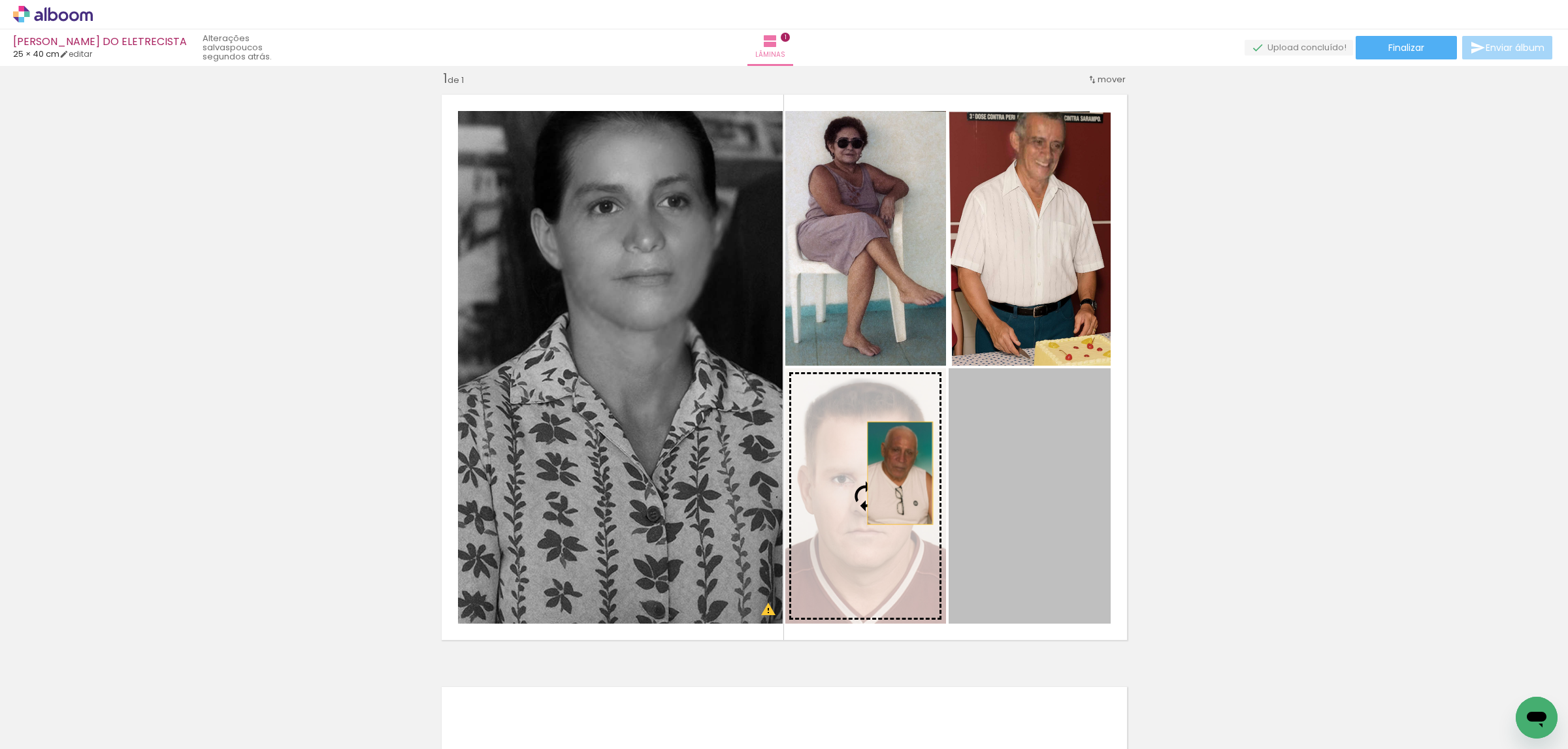
drag, startPoint x: 989, startPoint y: 468, endPoint x: 893, endPoint y: 473, distance: 96.1
click at [0, 0] on slot at bounding box center [0, 0] width 0 height 0
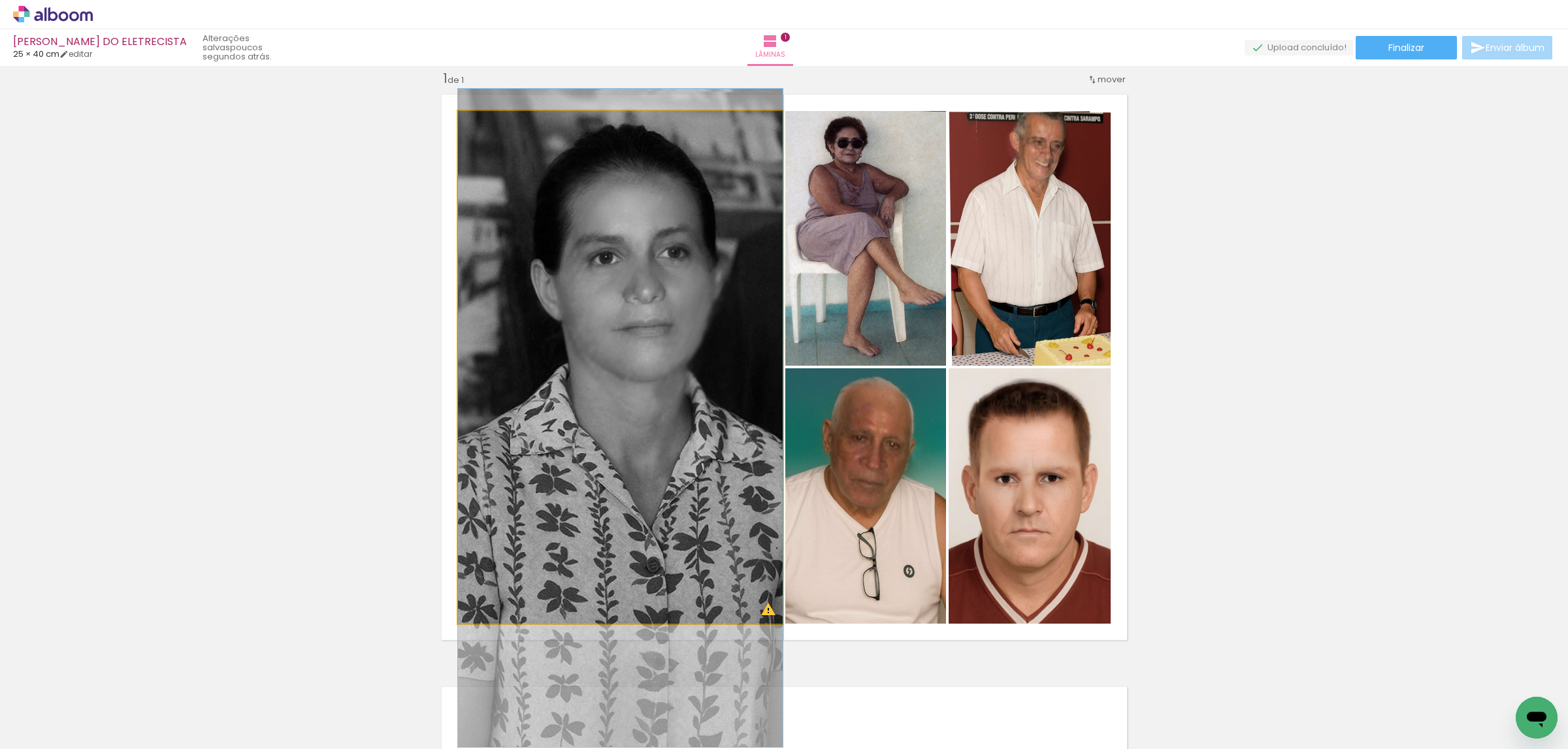
drag, startPoint x: 544, startPoint y: 269, endPoint x: 544, endPoint y: 318, distance: 49.0
